Goal: Information Seeking & Learning: Learn about a topic

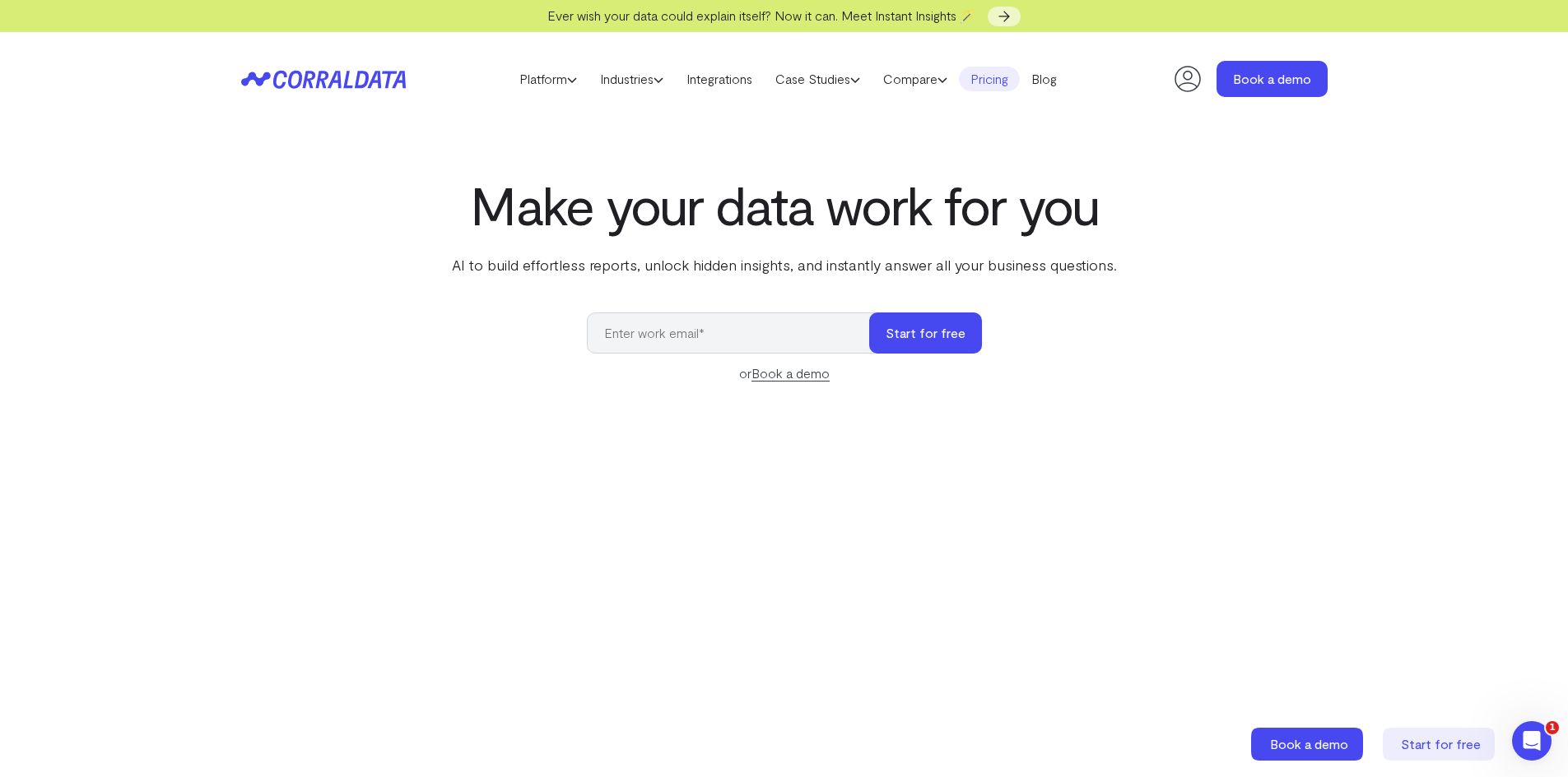
click at [1003, 91] on link "Pricing" at bounding box center [989, 78] width 61 height 25
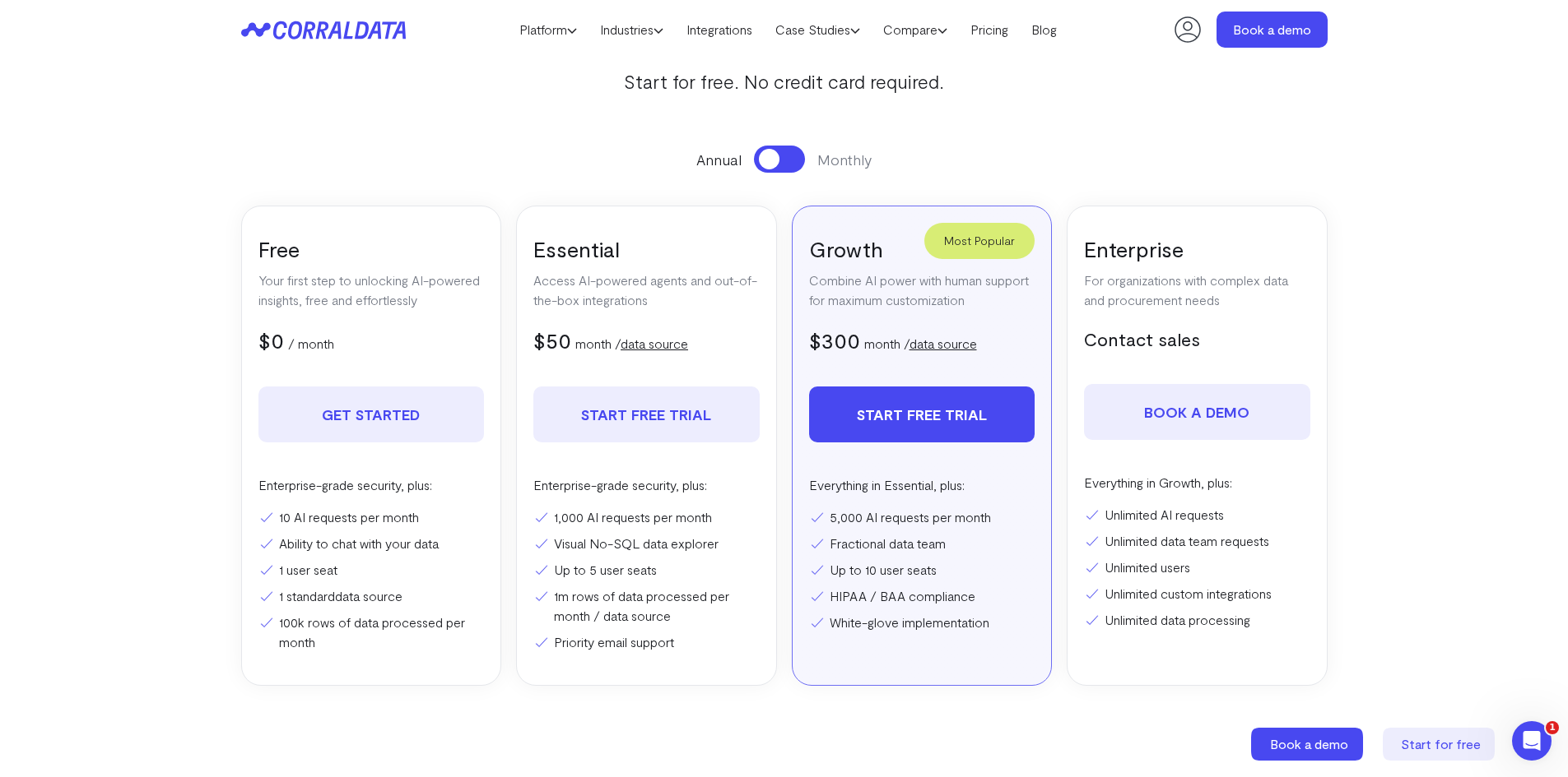
scroll to position [182, 0]
click at [765, 164] on span at bounding box center [769, 159] width 21 height 21
click at [792, 703] on section "Pricing Everything you need to turn your data into actionable intelligence Star…" at bounding box center [784, 329] width 1185 height 842
click at [1303, 143] on section "Pricing Everything you need to turn your data into actionable intelligence Star…" at bounding box center [784, 329] width 1185 height 842
